Goal: Task Accomplishment & Management: Use online tool/utility

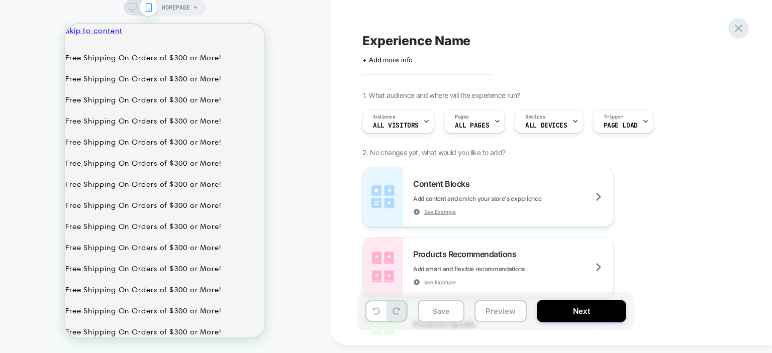
scroll to position [0, 195]
click at [746, 26] on div at bounding box center [739, 28] width 21 height 21
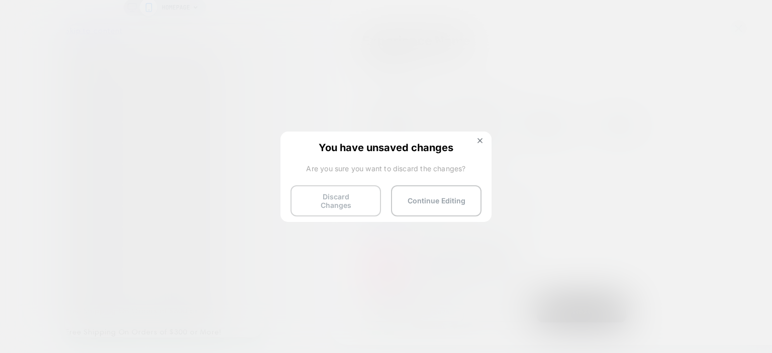
click at [332, 208] on button "Discard Changes" at bounding box center [336, 201] width 91 height 31
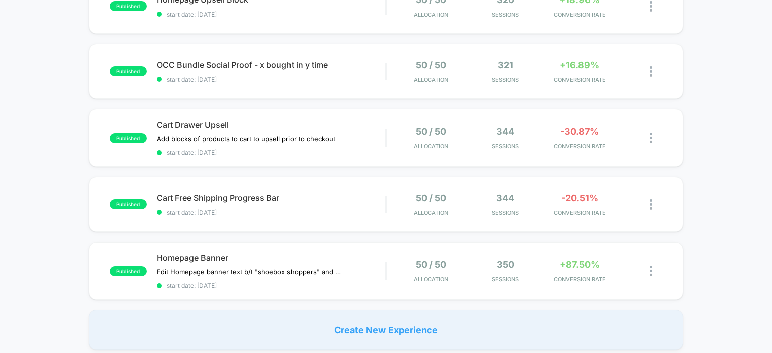
scroll to position [129, 0]
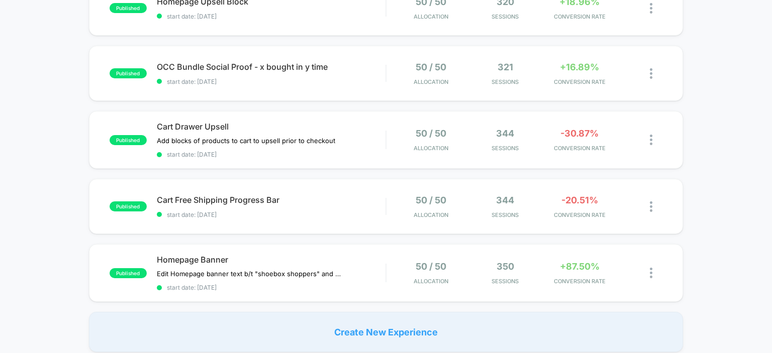
click at [76, 183] on div "published Homepage Upsell Block start date: [DATE] 50 / 50 Allocation 320 Sessi…" at bounding box center [386, 166] width 772 height 372
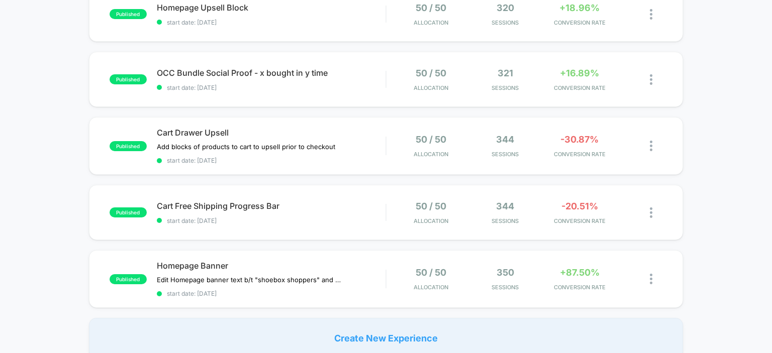
scroll to position [212, 0]
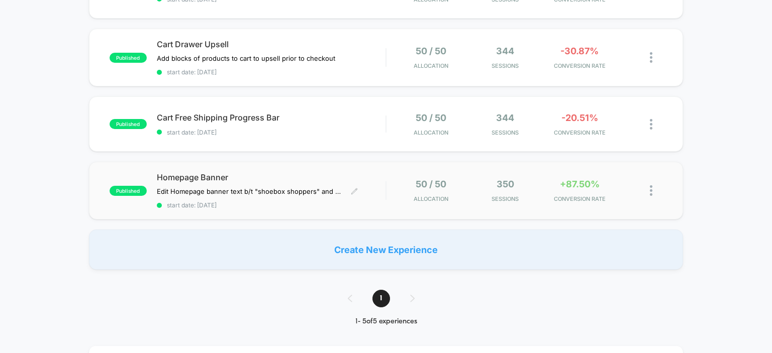
click at [209, 176] on span "Homepage Banner" at bounding box center [271, 177] width 229 height 10
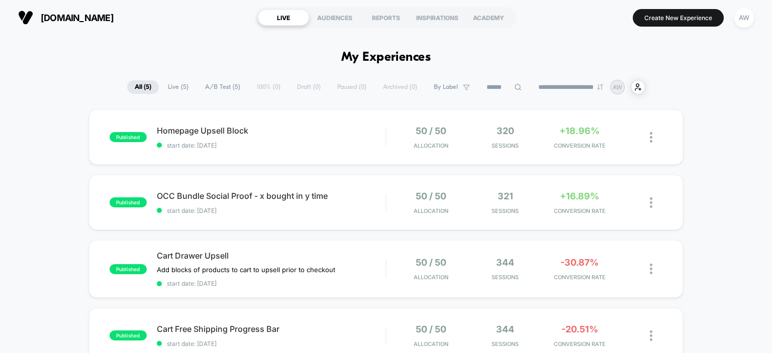
click at [662, 27] on section "Create New Experience AW" at bounding box center [640, 17] width 233 height 25
click at [685, 17] on button "Create New Experience" at bounding box center [678, 18] width 91 height 18
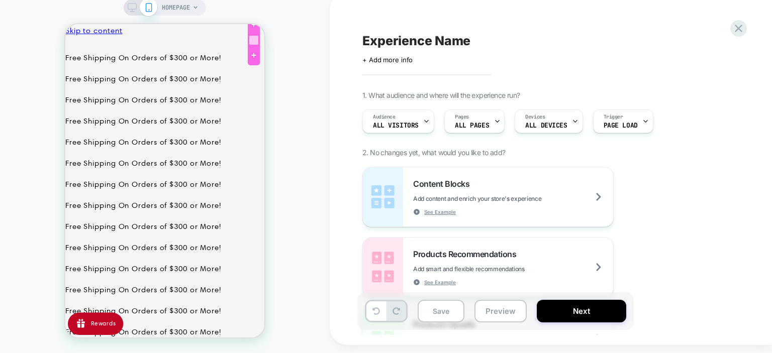
click at [255, 38] on div at bounding box center [254, 40] width 10 height 10
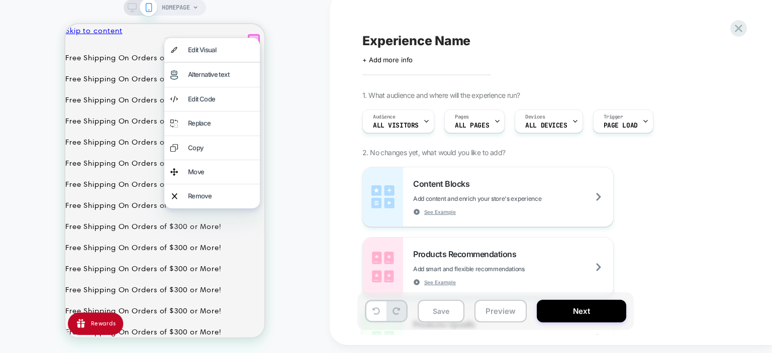
click at [255, 38] on div at bounding box center [254, 40] width 12 height 12
